Goal: Use online tool/utility: Utilize a website feature to perform a specific function

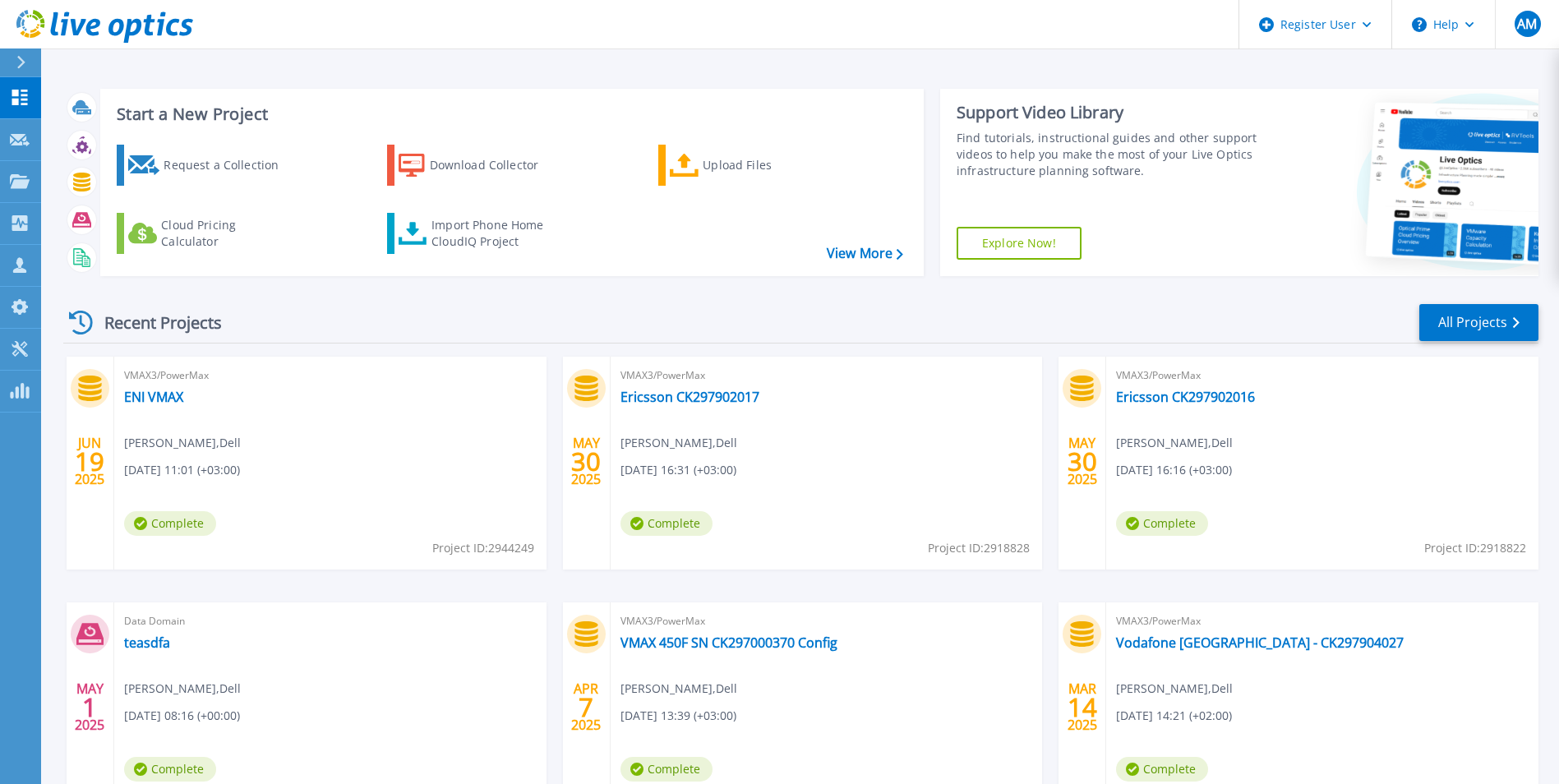
click at [19, 71] on div at bounding box center [28, 63] width 27 height 28
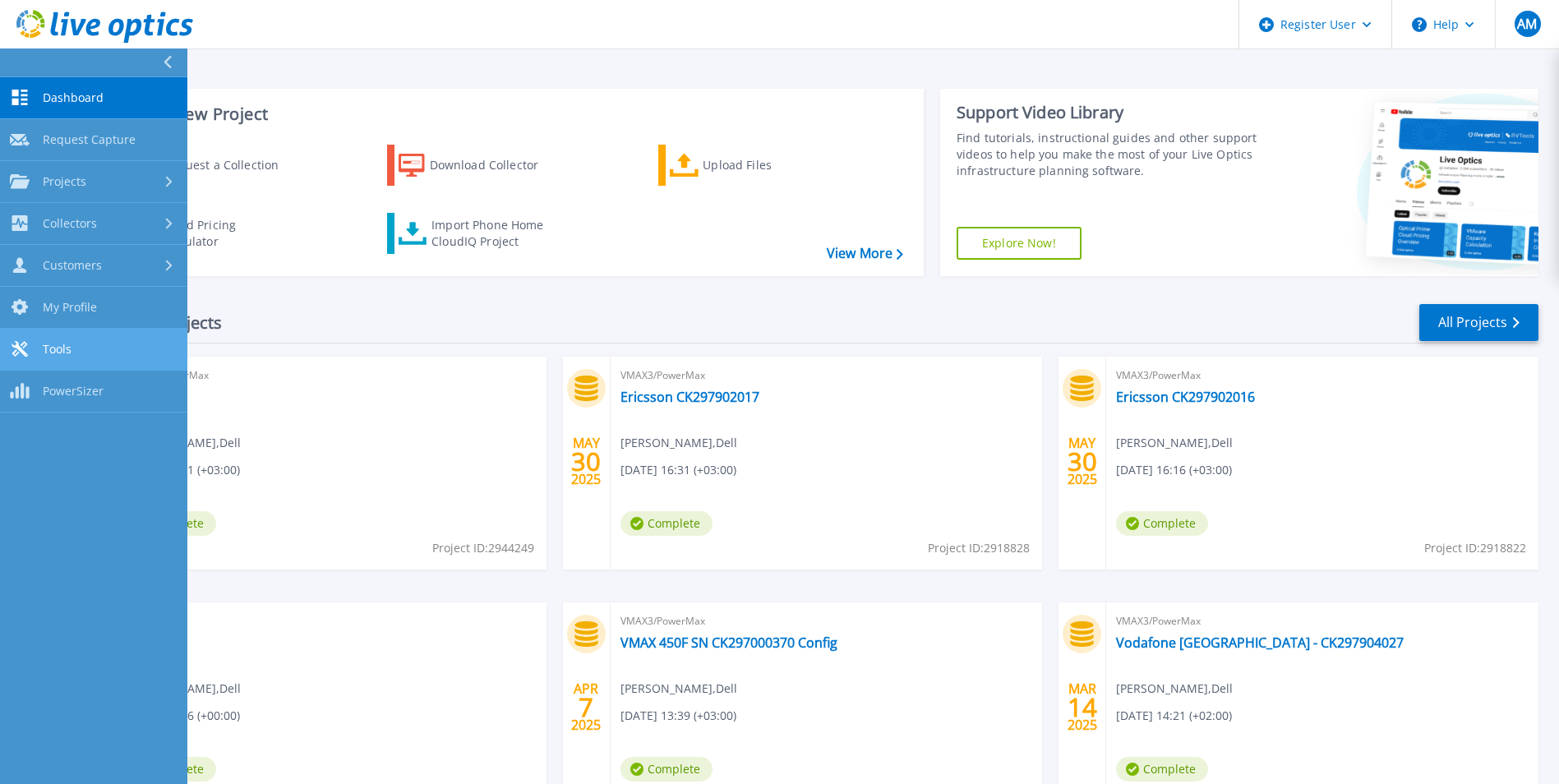
click at [127, 358] on link "Tools Tools" at bounding box center [93, 349] width 187 height 42
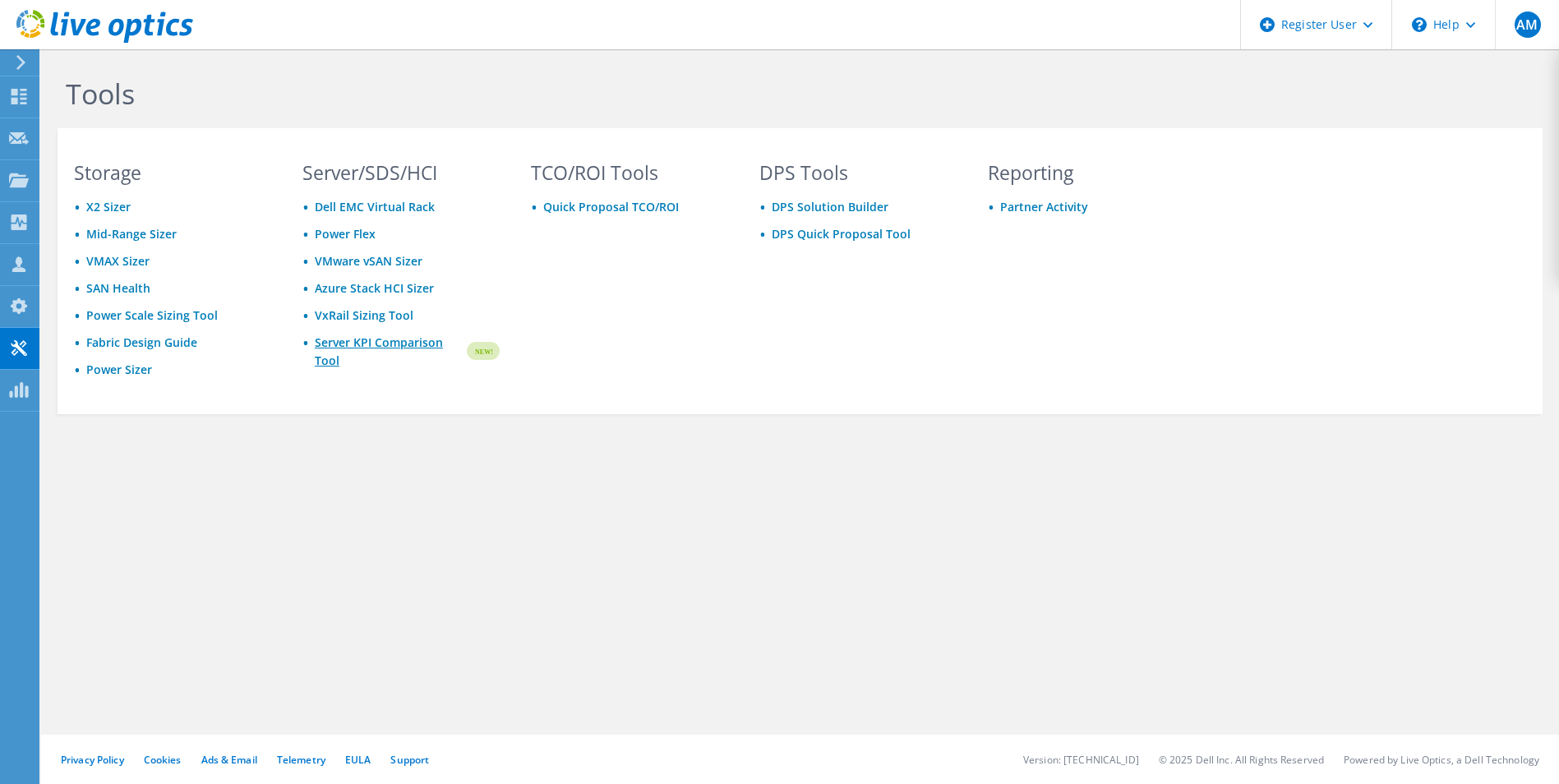
click at [387, 350] on link "Server KPI Comparison Tool" at bounding box center [389, 351] width 149 height 36
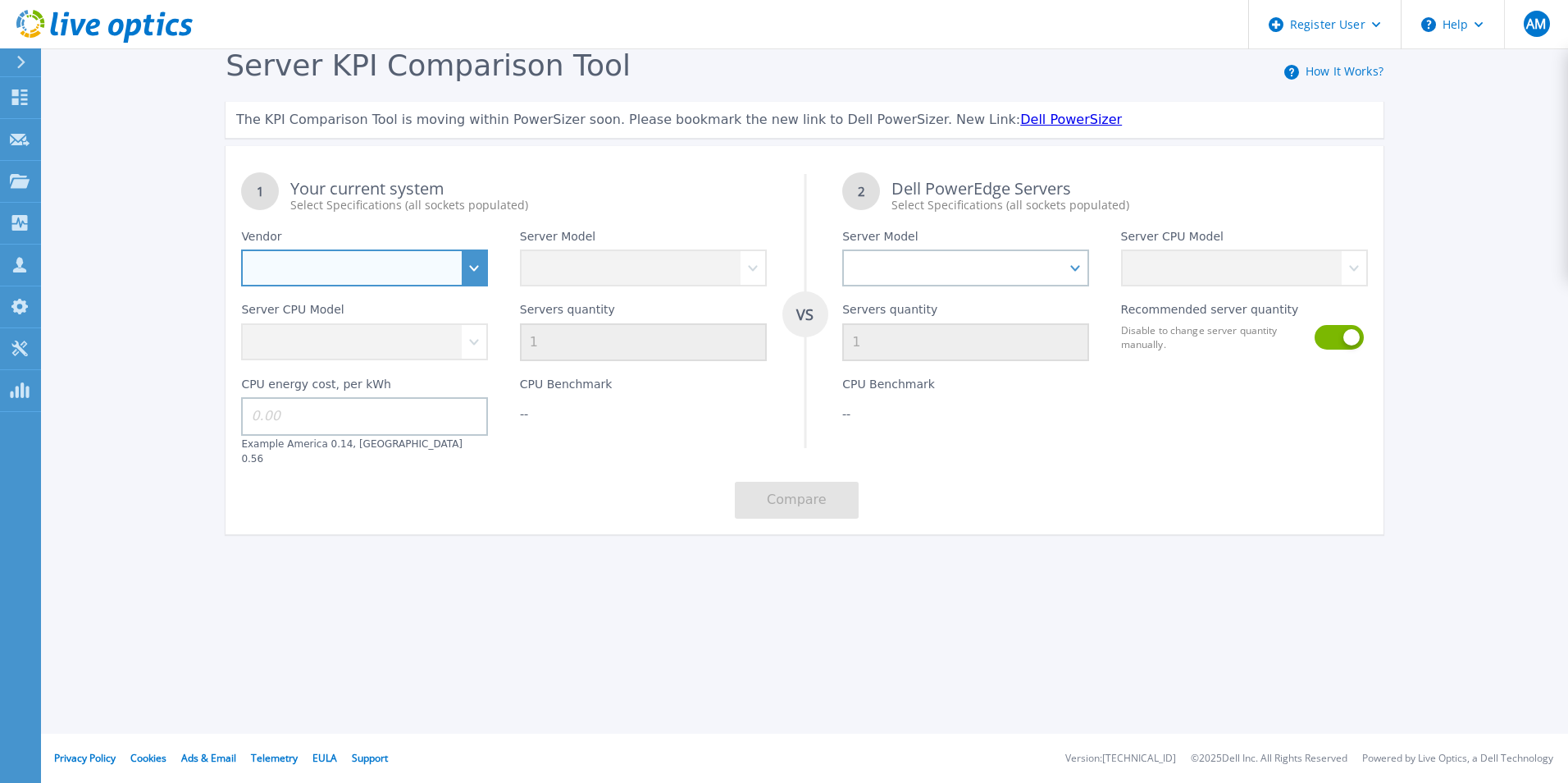
click at [472, 274] on select "Dell HPE Lenovo Supermicro" at bounding box center [365, 268] width 247 height 37
select select "Dell"
click at [241, 251] on select "Dell HPE Lenovo Supermicro" at bounding box center [365, 268] width 247 height 37
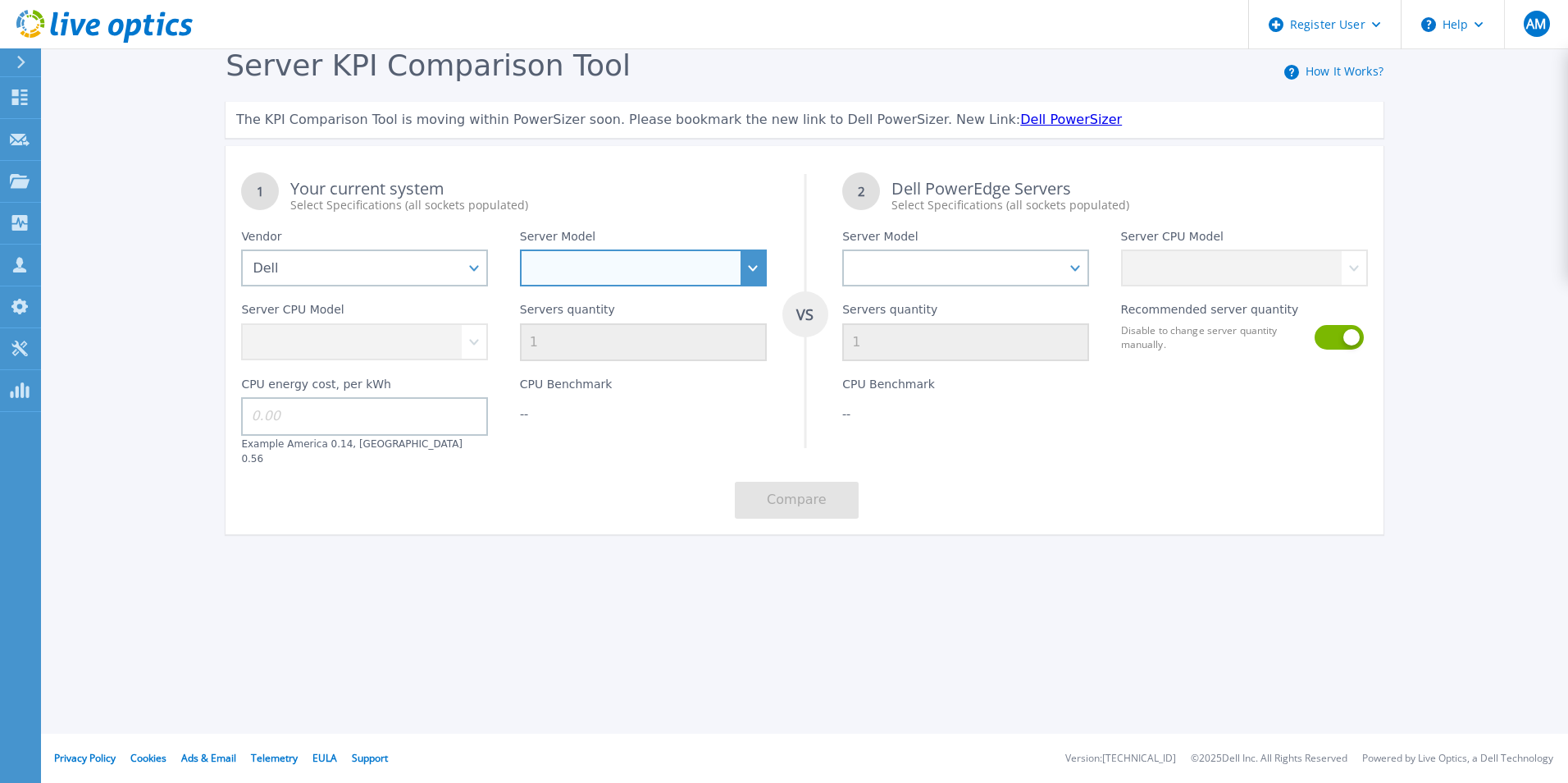
click at [691, 281] on select "PowerEdge C6520 PowerEdge C6525 PowerEdge HS5610 PowerEdge HS5620 PowerEdge R24…" at bounding box center [644, 268] width 247 height 37
select select "PowerEdge R750"
click at [520, 251] on select "PowerEdge C6520 PowerEdge C6525 PowerEdge HS5610 PowerEdge HS5620 PowerEdge R24…" at bounding box center [644, 268] width 247 height 37
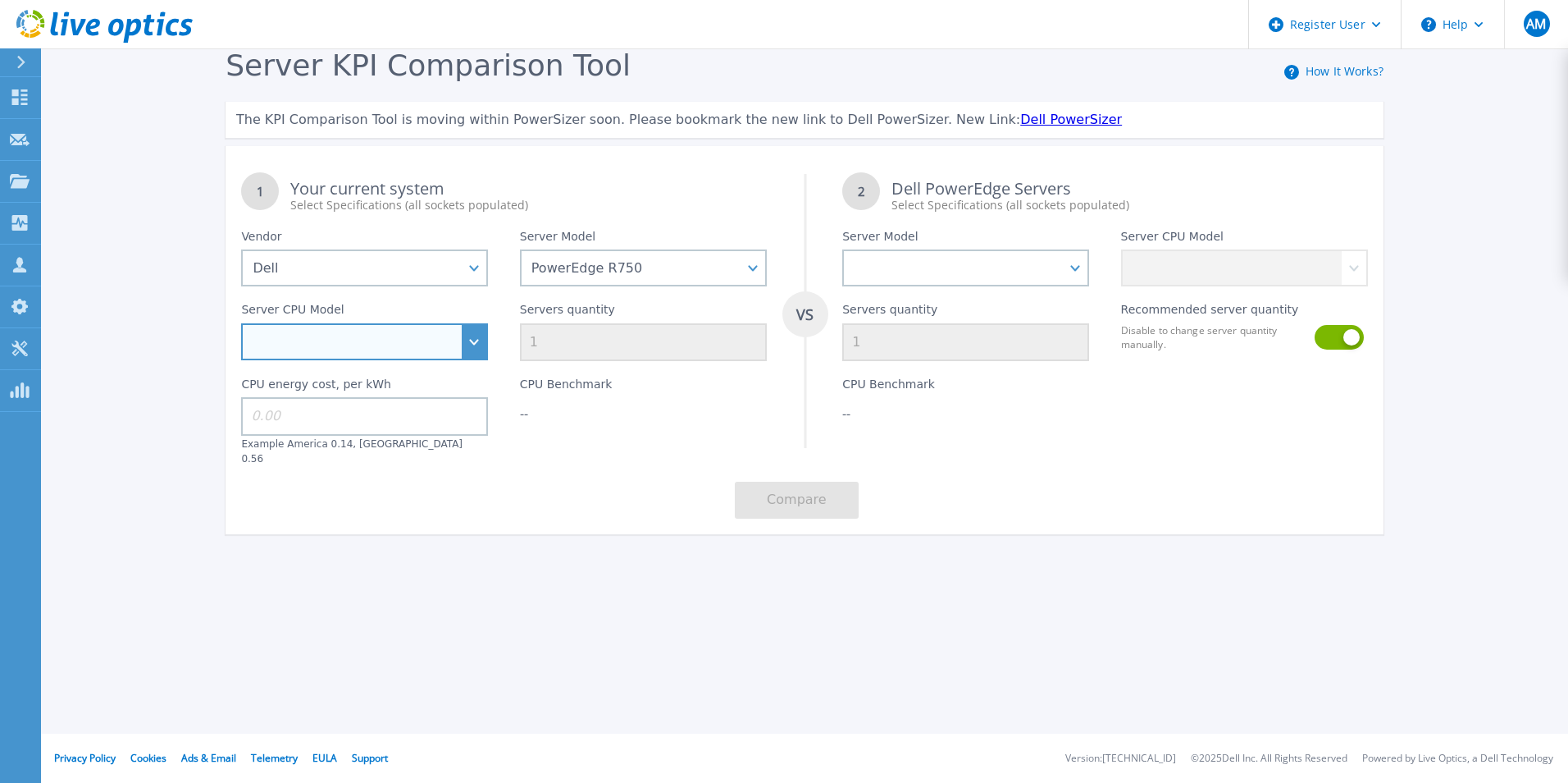
click at [470, 351] on select "Intel Xeon Silver 4309Y 2.8GHz Intel Xeon Silver 4310 2.1GHz Intel Xeon Silver …" at bounding box center [365, 342] width 247 height 37
select select "334887"
click at [241, 324] on select "Intel Xeon Silver 4309Y 2.8GHz Intel Xeon Silver 4310 2.1GHz Intel Xeon Silver …" at bounding box center [365, 342] width 247 height 37
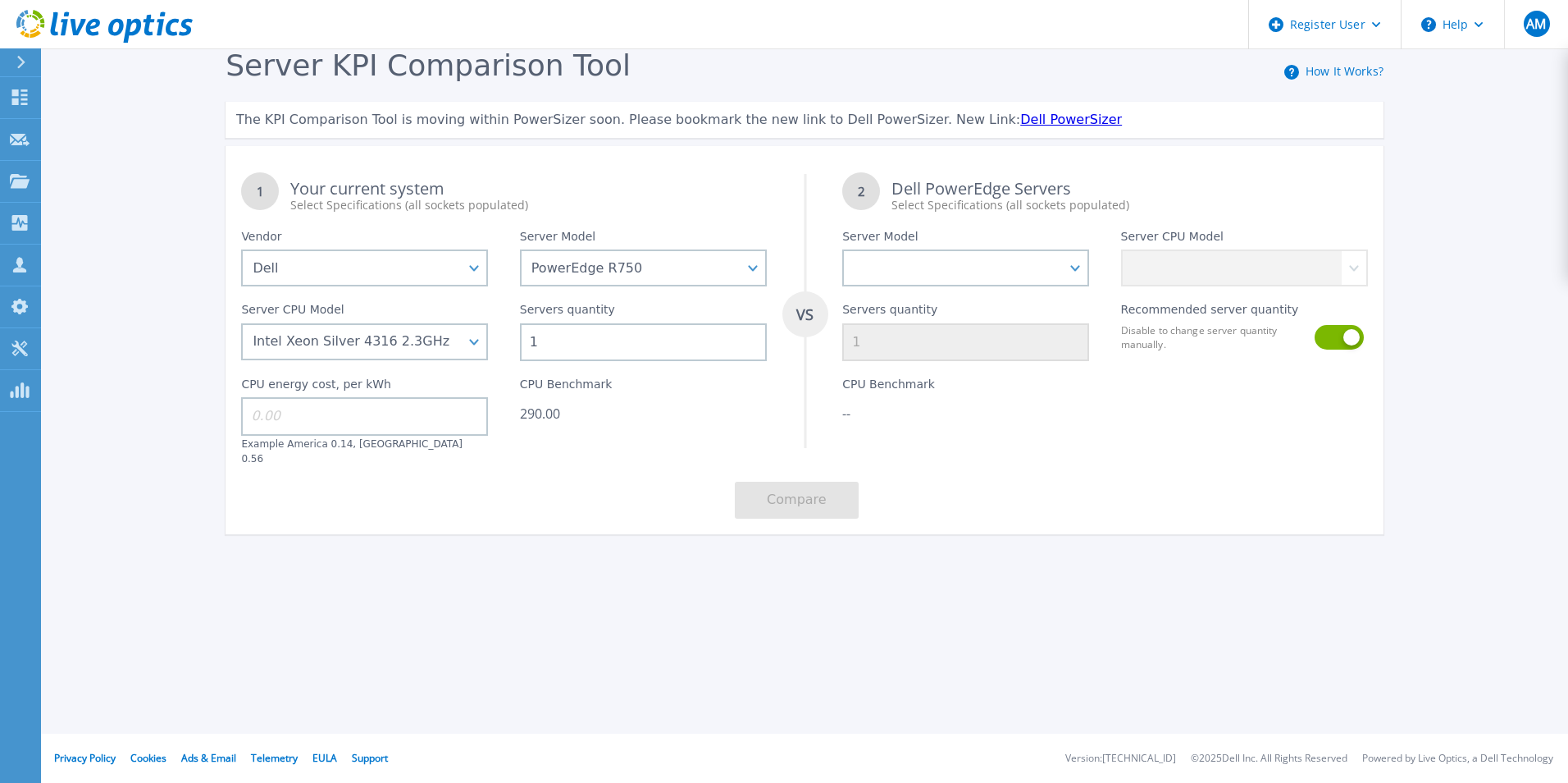
click at [559, 347] on input "1" at bounding box center [644, 342] width 247 height 38
drag, startPoint x: 559, startPoint y: 347, endPoint x: 510, endPoint y: 343, distance: 49.2
click at [510, 343] on div "Servers quantity 1" at bounding box center [644, 323] width 278 height 75
click at [652, 433] on div "CPU Benchmark 13,920.00" at bounding box center [644, 413] width 278 height 104
click at [624, 338] on input "48" at bounding box center [644, 342] width 247 height 38
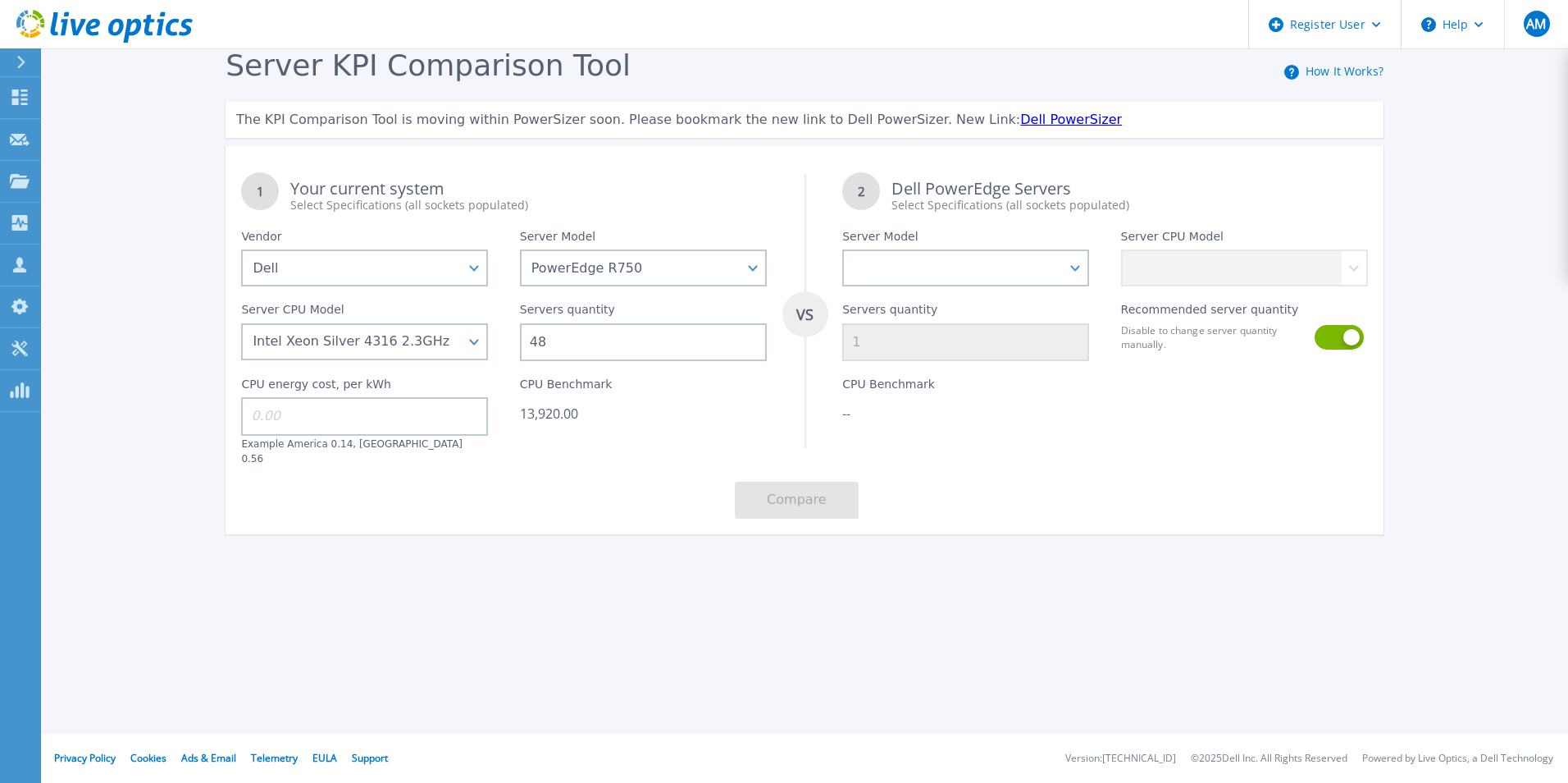
drag, startPoint x: 565, startPoint y: 342, endPoint x: 506, endPoint y: 344, distance: 59.0
click at [506, 344] on div "Servers quantity 48" at bounding box center [644, 323] width 278 height 75
type input "1"
click at [671, 445] on div "CPU Benchmark 290.00" at bounding box center [644, 413] width 278 height 104
click at [969, 268] on select "PowerEdge C6520 PowerEdge C6525 PowerEdge HS5610 PowerEdge HS5620 PowerEdge R24…" at bounding box center [966, 268] width 247 height 37
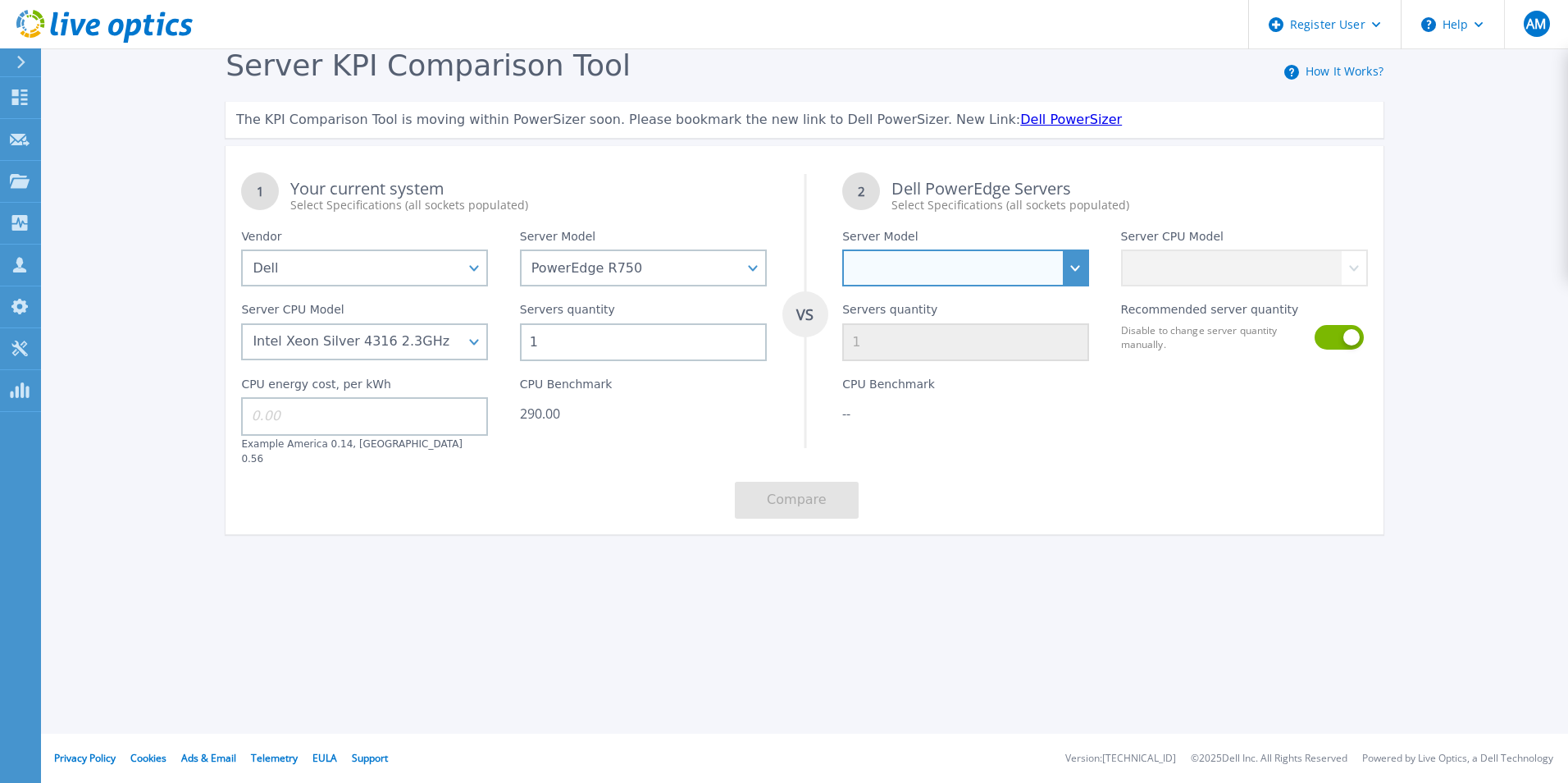
select select "PowerEdge R670"
click at [842, 251] on select "PowerEdge C6520 PowerEdge C6525 PowerEdge HS5610 PowerEdge HS5620 PowerEdge R24…" at bounding box center [966, 268] width 247 height 37
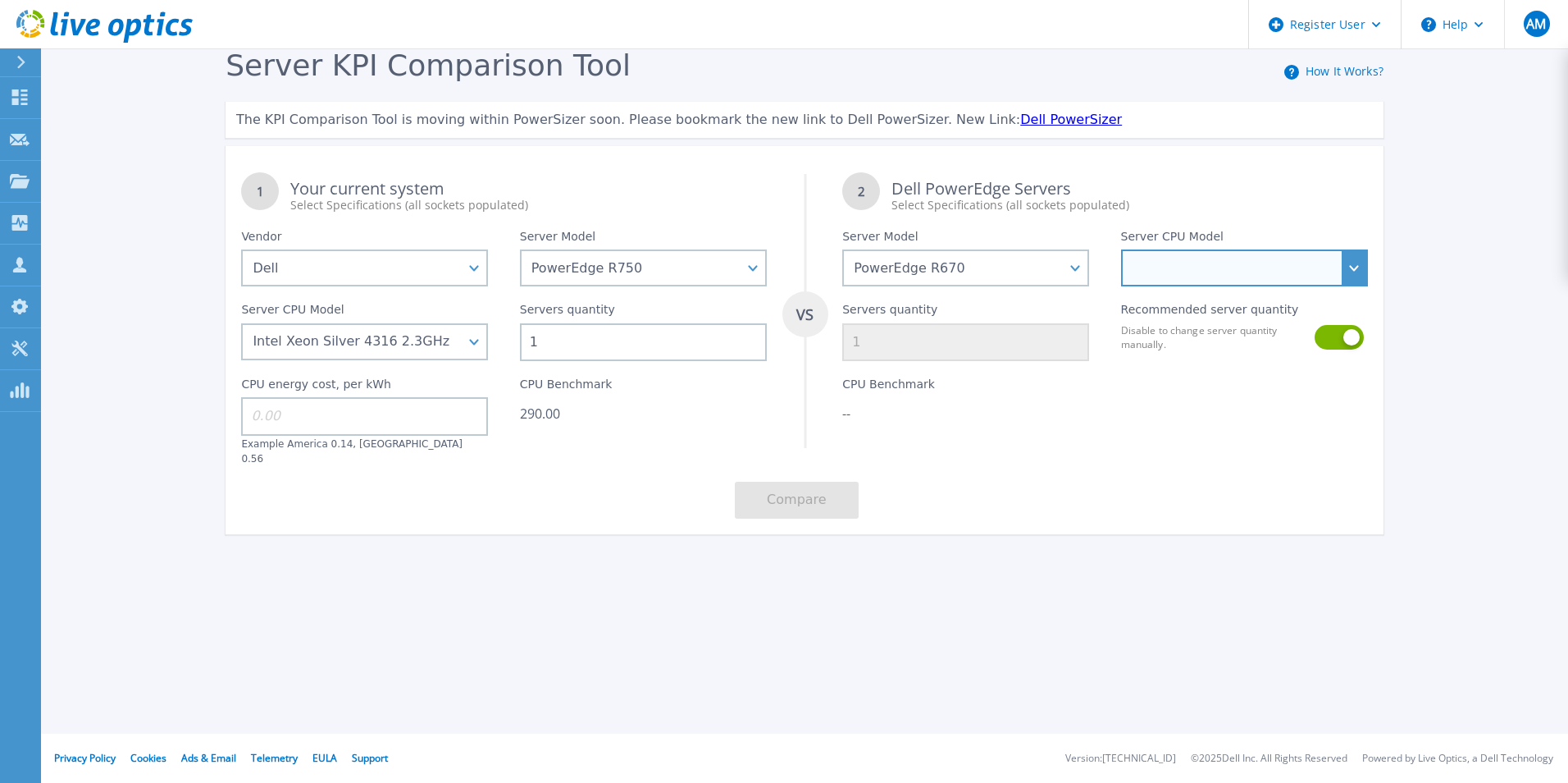
click at [1195, 267] on select at bounding box center [1245, 268] width 247 height 37
select select "336286"
click at [1121, 251] on select "Intel Xeon 6710E 2.4GHz Intel Xeon 6740E 2.4GHz Intel Xeon 6756E 1.8GHz Intel X…" at bounding box center [1245, 268] width 247 height 37
